Goal: Task Accomplishment & Management: Use online tool/utility

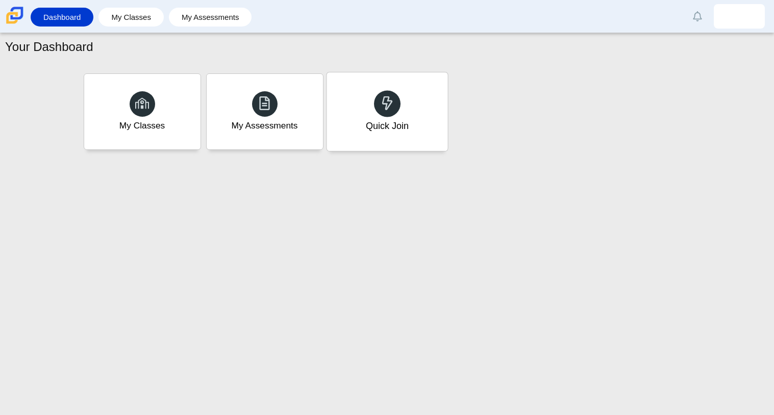
click at [396, 103] on div at bounding box center [387, 103] width 27 height 27
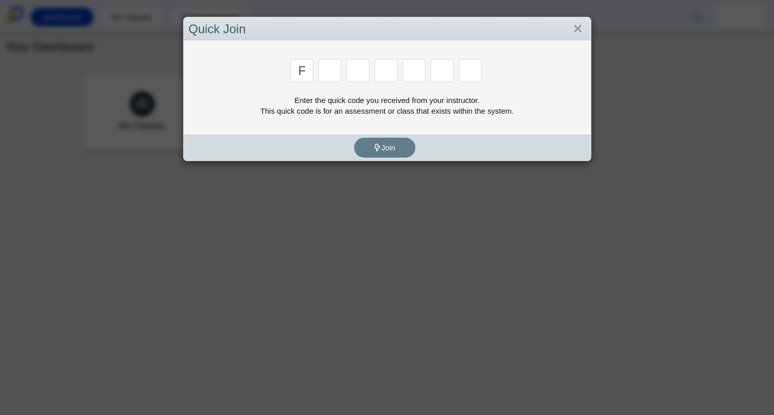
type input "f"
type input "7"
type input "m"
type input "c"
type input "h"
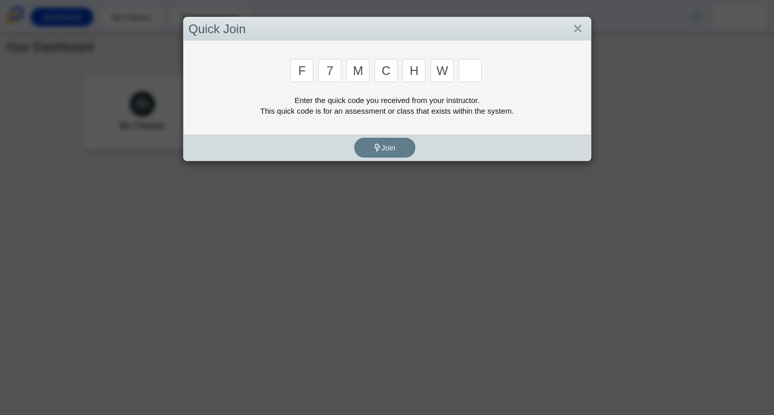
type input "w"
type input "k"
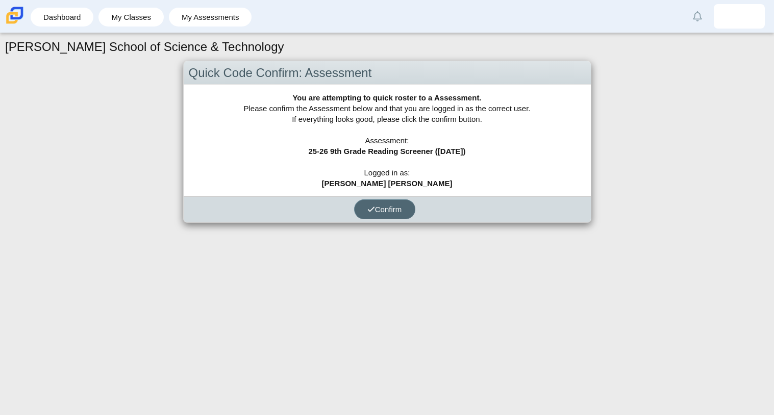
click at [378, 203] on button "Confirm" at bounding box center [384, 209] width 61 height 20
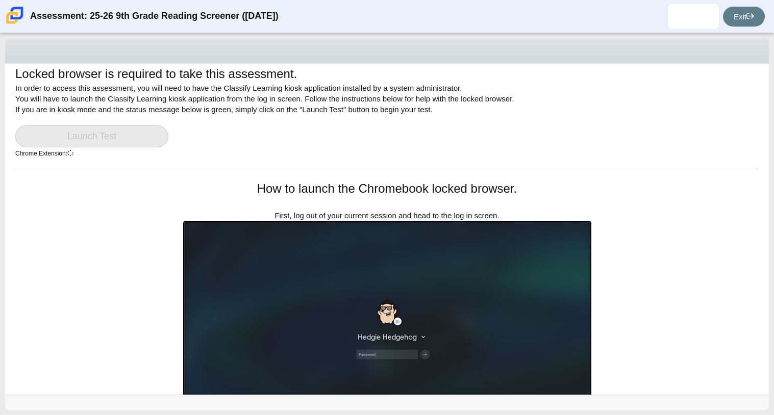
scroll to position [181, 0]
